Goal: Browse casually: Explore the website without a specific task or goal

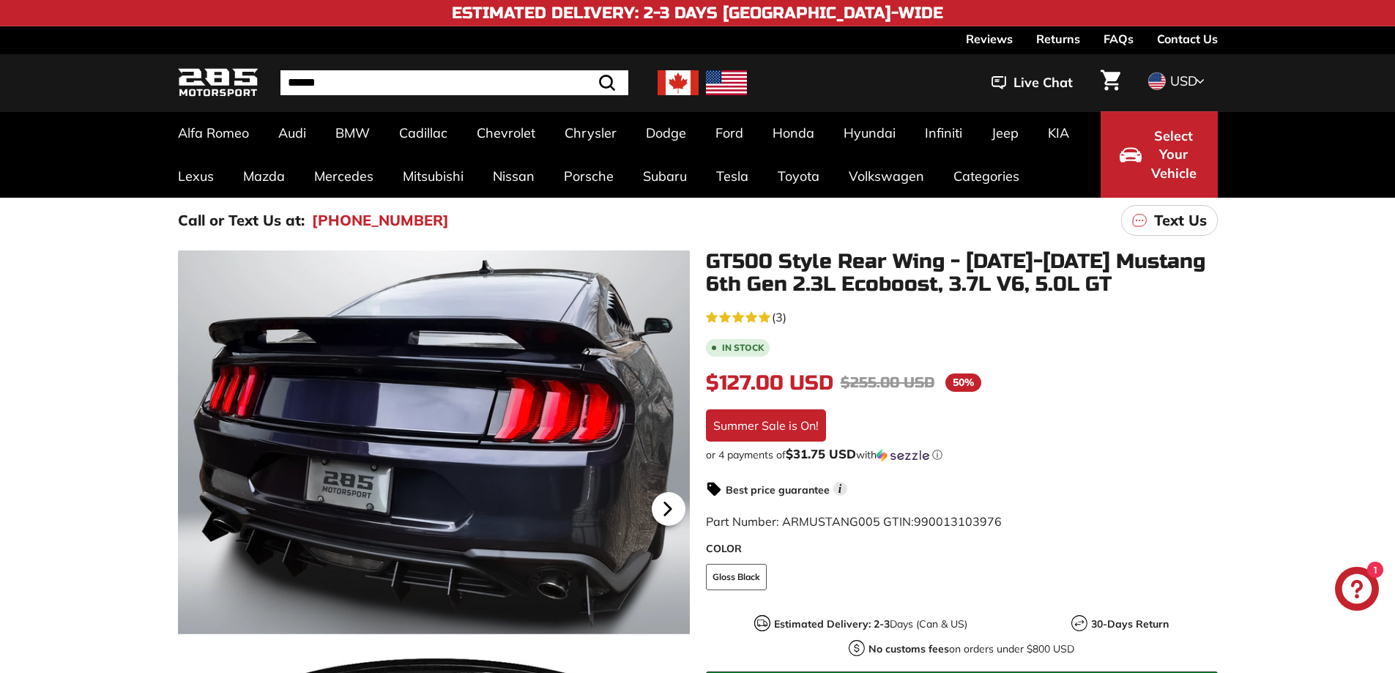
click at [661, 503] on icon at bounding box center [668, 509] width 34 height 34
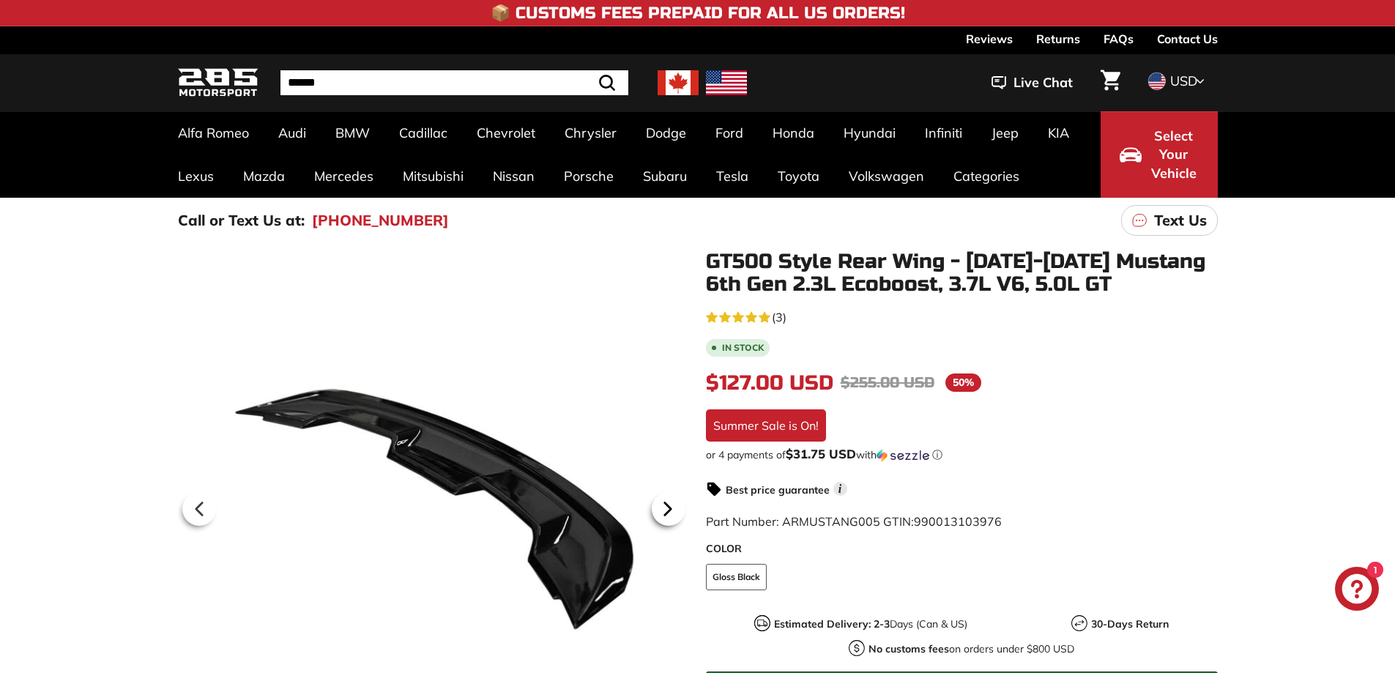
click at [661, 503] on icon at bounding box center [668, 509] width 34 height 34
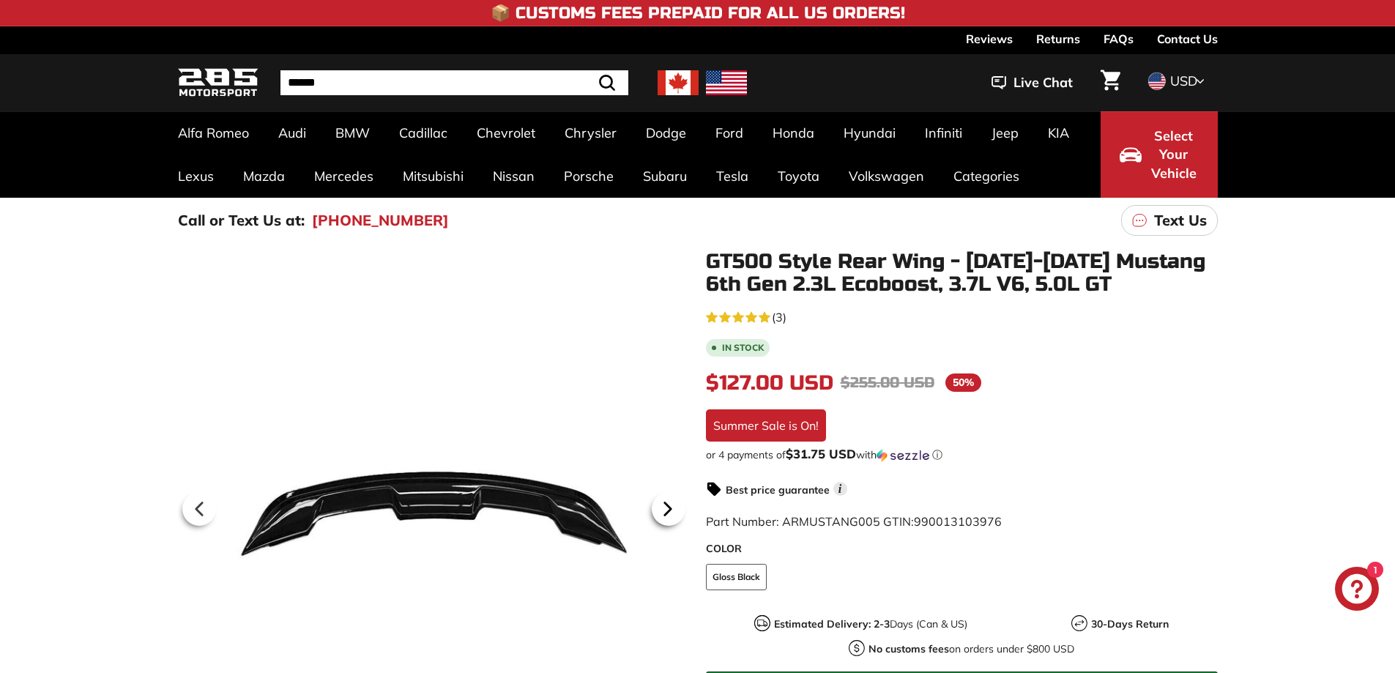
click at [661, 503] on icon at bounding box center [668, 509] width 34 height 34
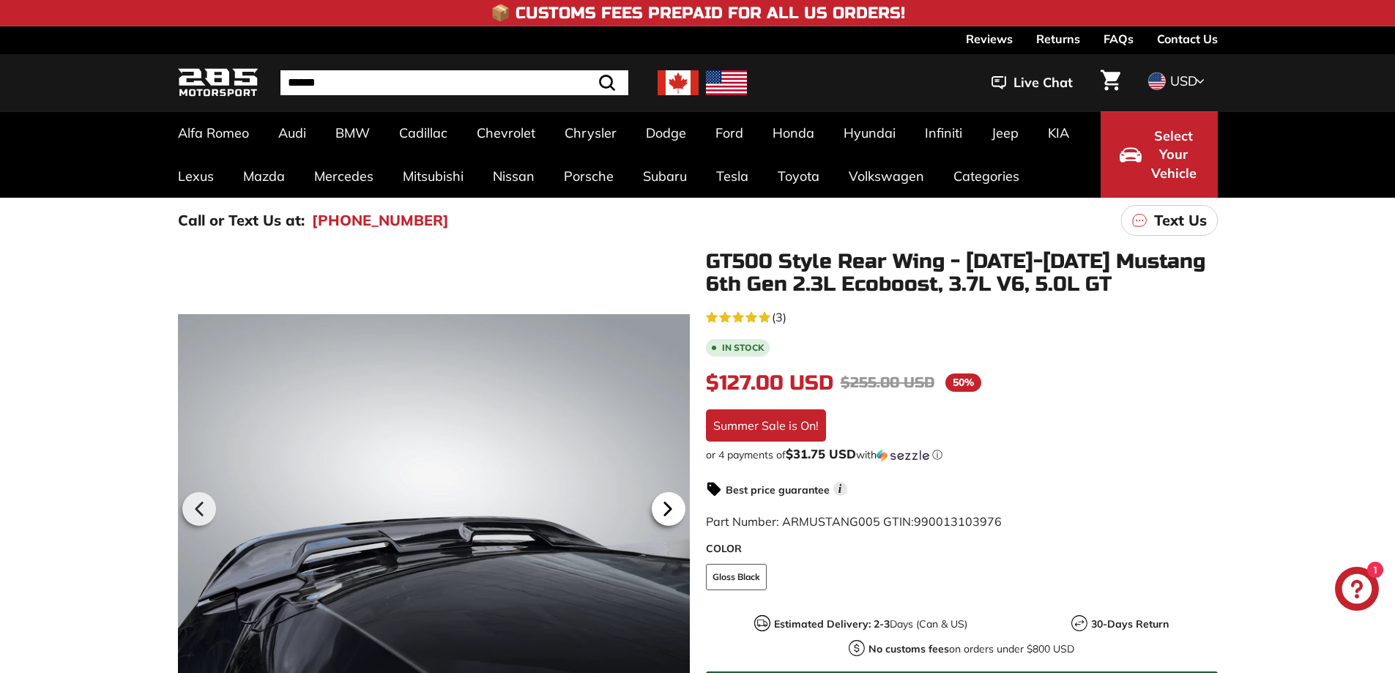
click at [661, 503] on icon at bounding box center [668, 509] width 34 height 34
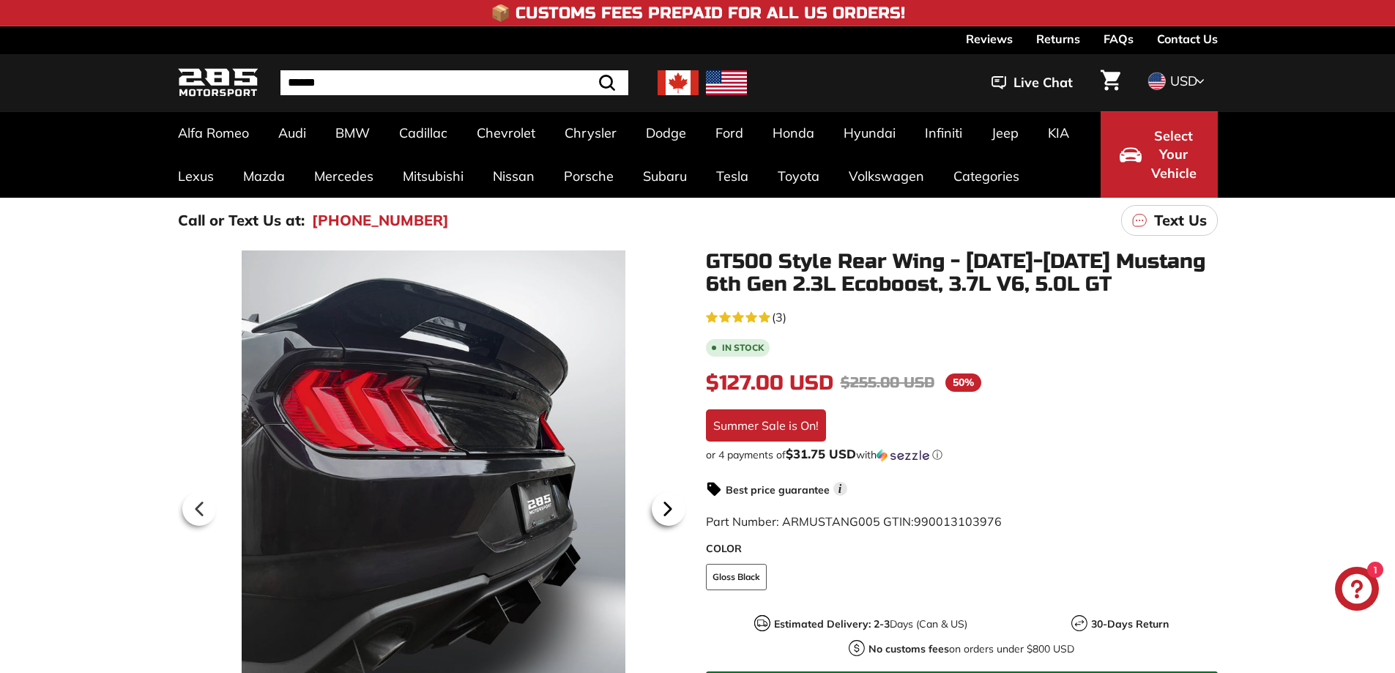
click at [661, 503] on icon at bounding box center [668, 509] width 34 height 34
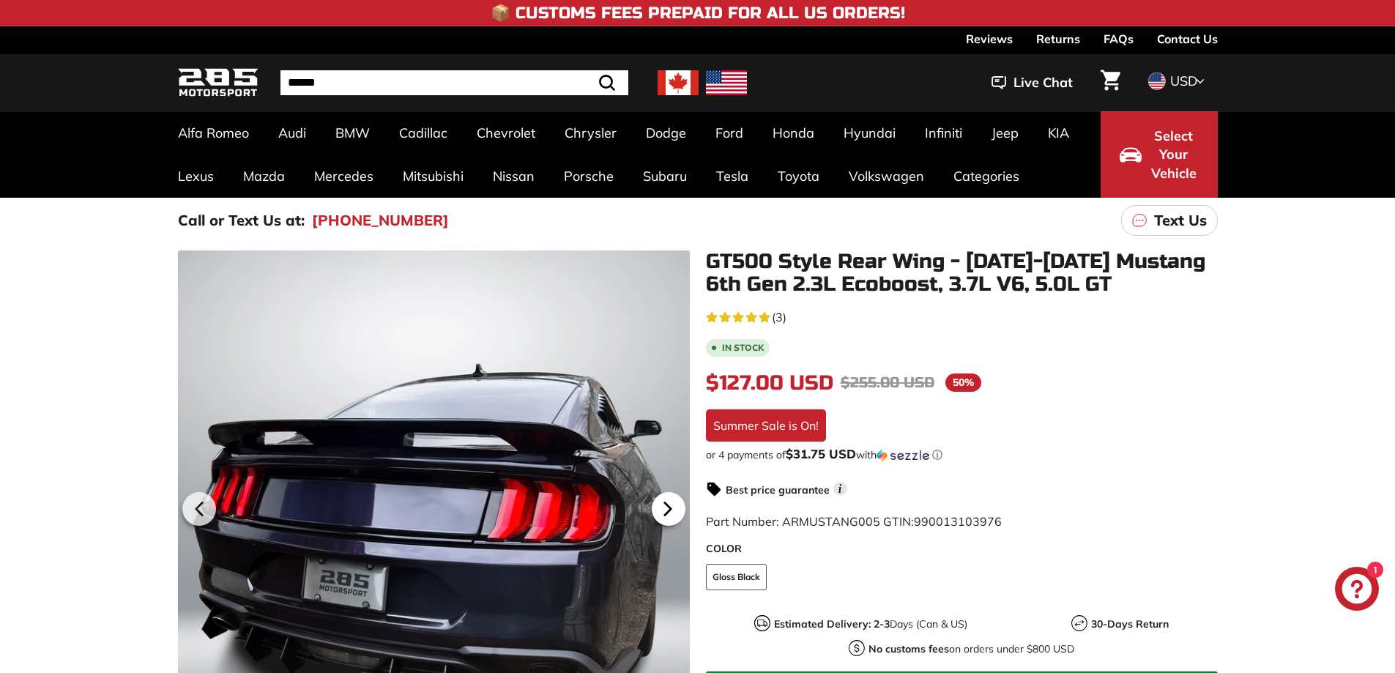
scroll to position [0, 95]
click at [661, 503] on icon at bounding box center [668, 509] width 34 height 34
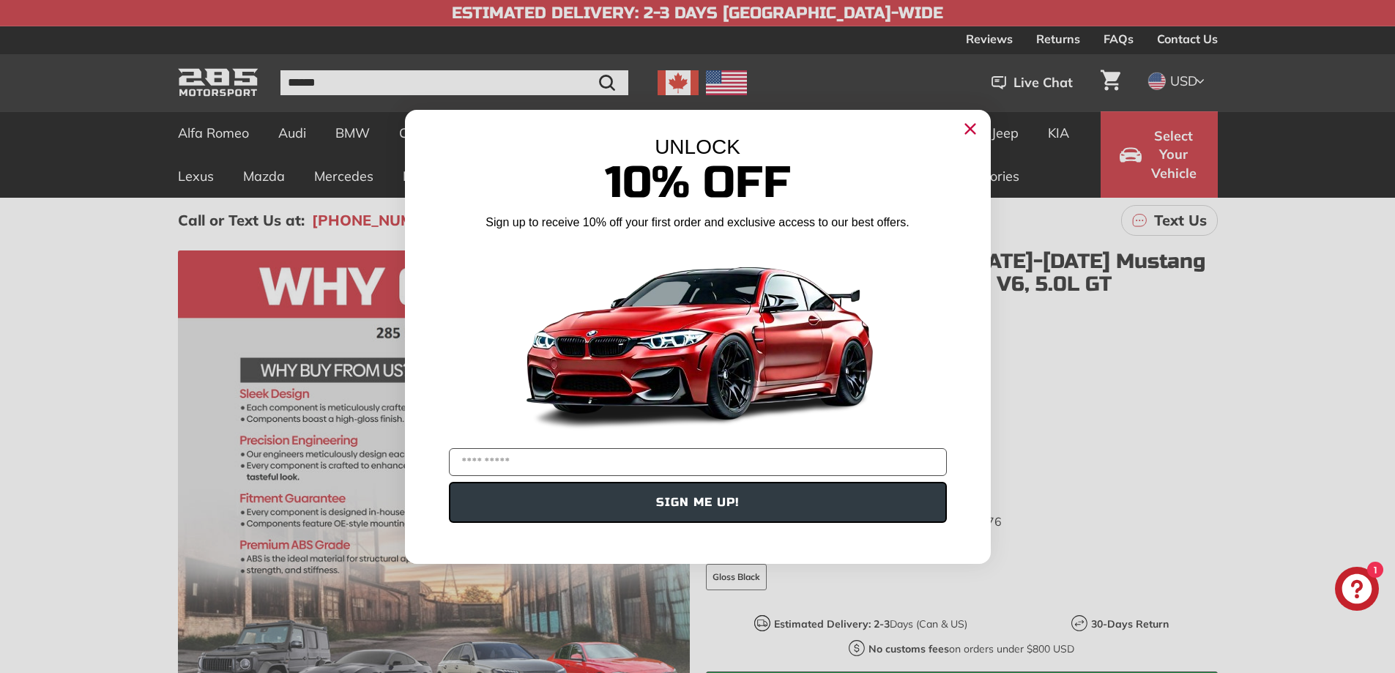
click at [966, 127] on circle "Close dialog" at bounding box center [970, 128] width 22 height 22
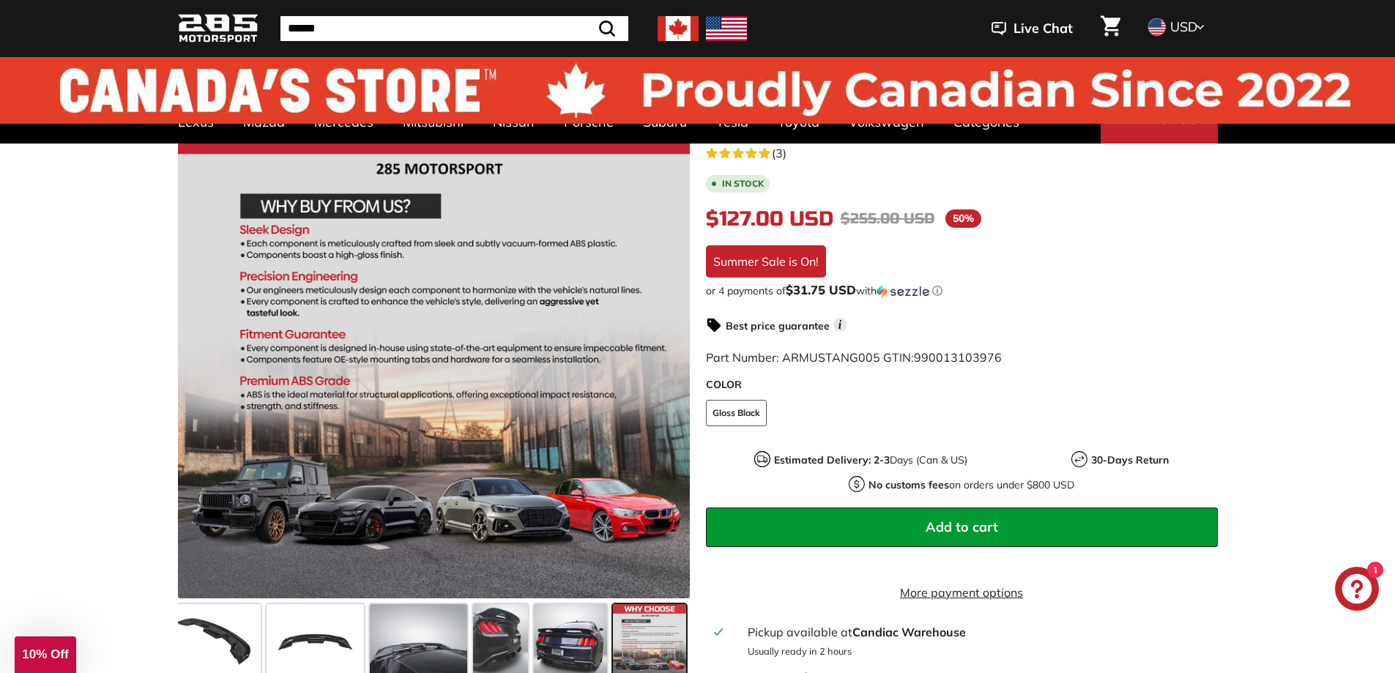
scroll to position [0, 0]
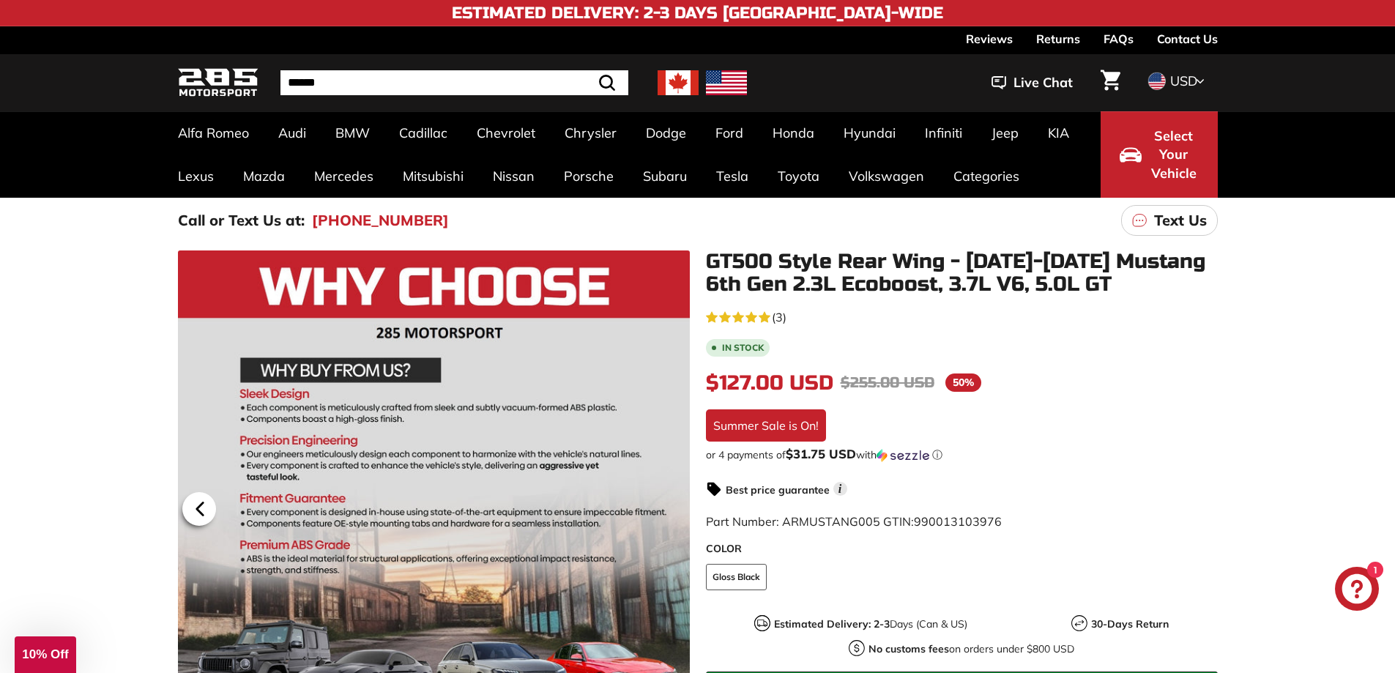
click at [206, 505] on icon at bounding box center [200, 509] width 34 height 34
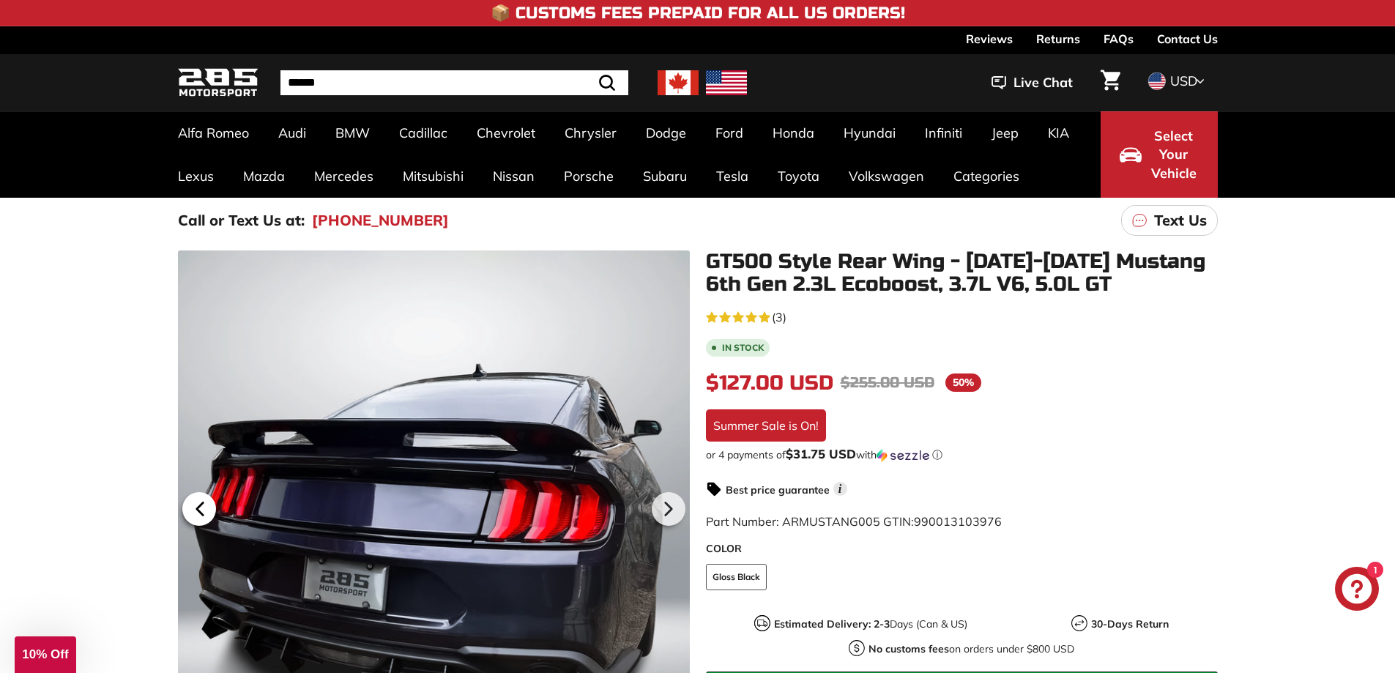
click at [206, 505] on icon at bounding box center [200, 509] width 34 height 34
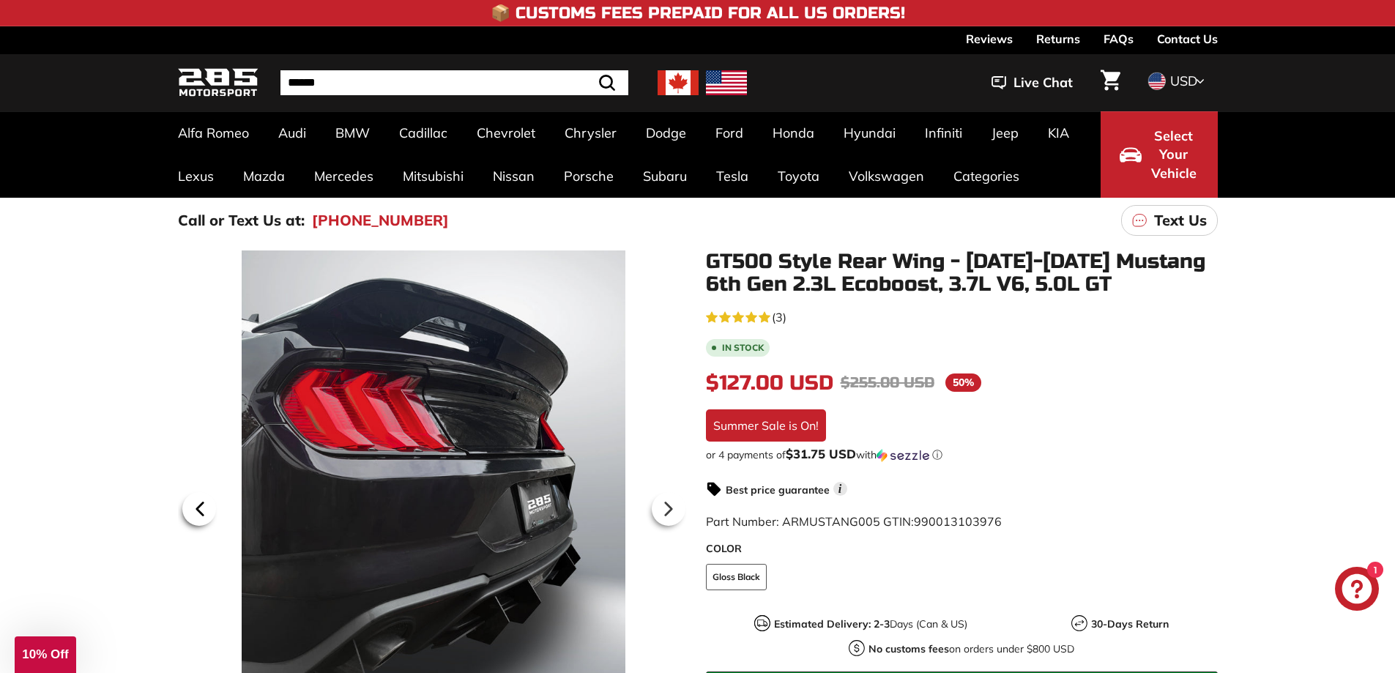
click at [206, 505] on icon at bounding box center [200, 509] width 34 height 34
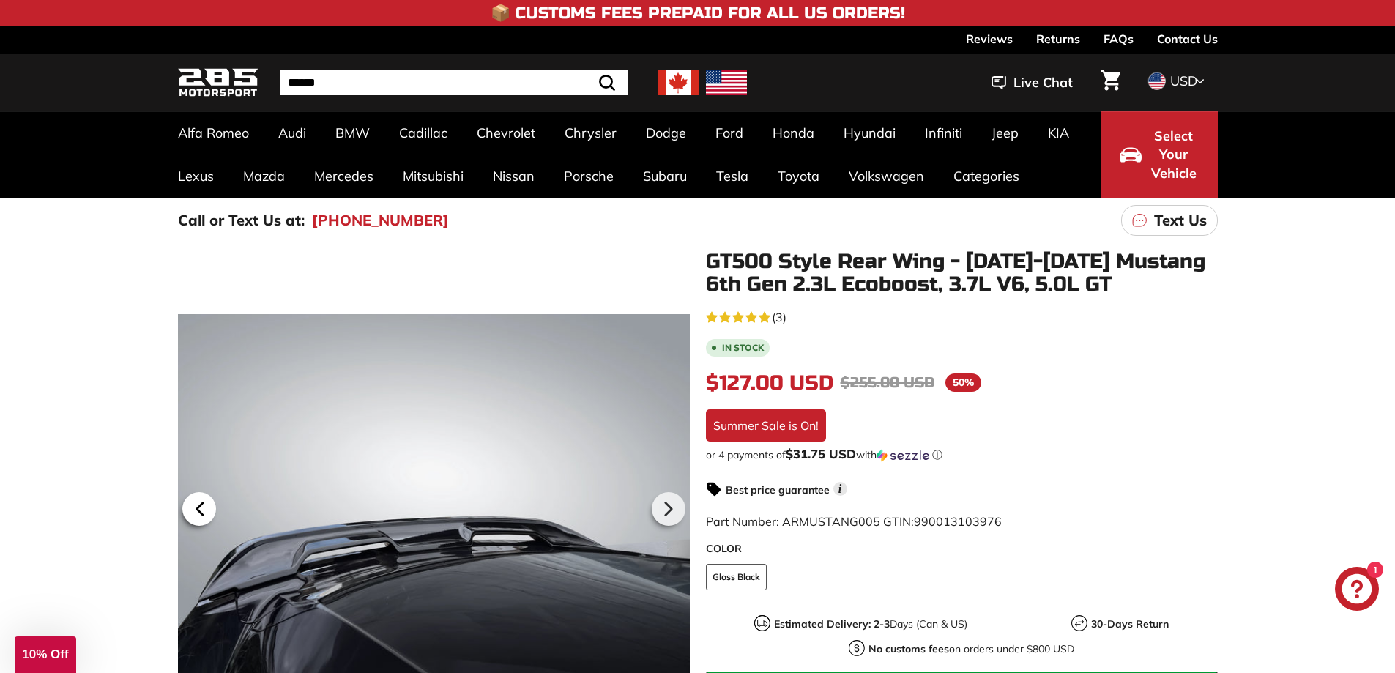
click at [206, 505] on icon at bounding box center [200, 509] width 34 height 34
